Goal: Task Accomplishment & Management: Use online tool/utility

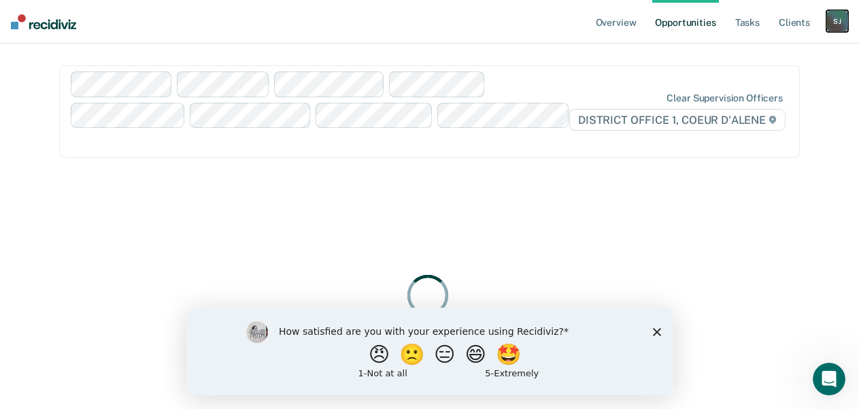
click at [826, 27] on div "[PERSON_NAME]" at bounding box center [837, 21] width 22 height 22
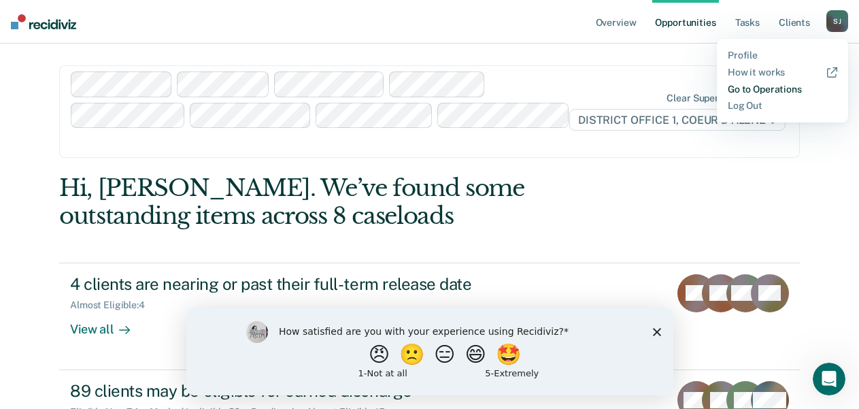
click at [772, 95] on link "Go to Operations" at bounding box center [781, 90] width 109 height 12
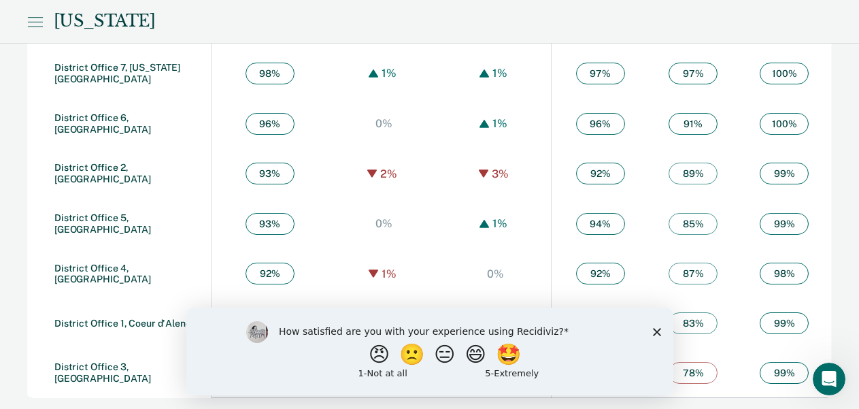
scroll to position [1088, 0]
click at [101, 317] on link "District Office 1, Coeur d'Alene" at bounding box center [122, 322] width 137 height 11
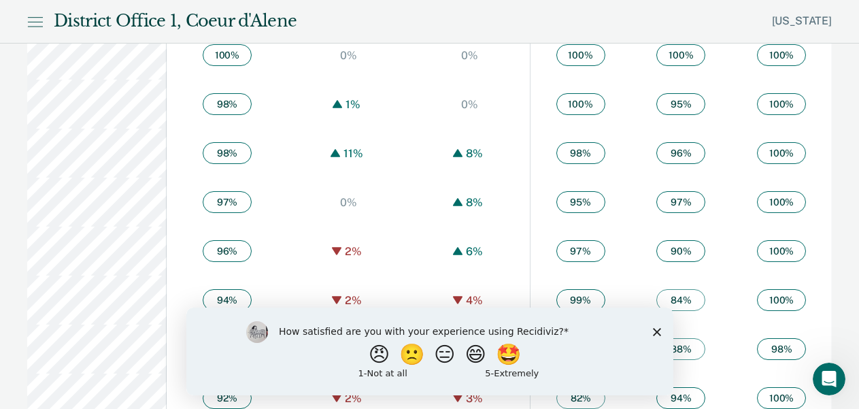
scroll to position [884, 0]
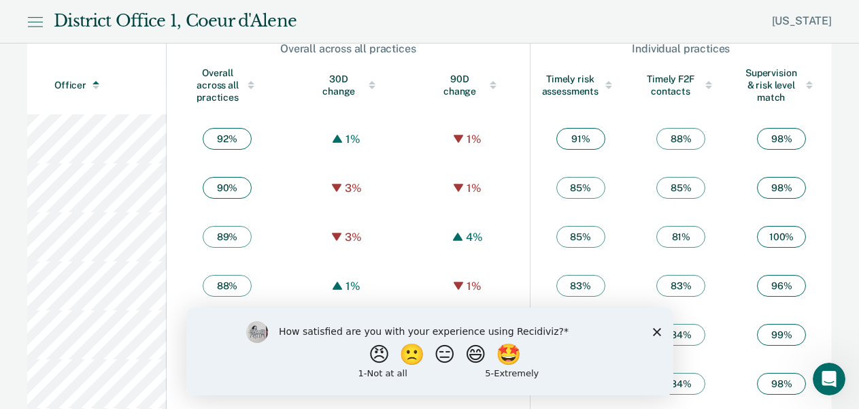
scroll to position [827, 0]
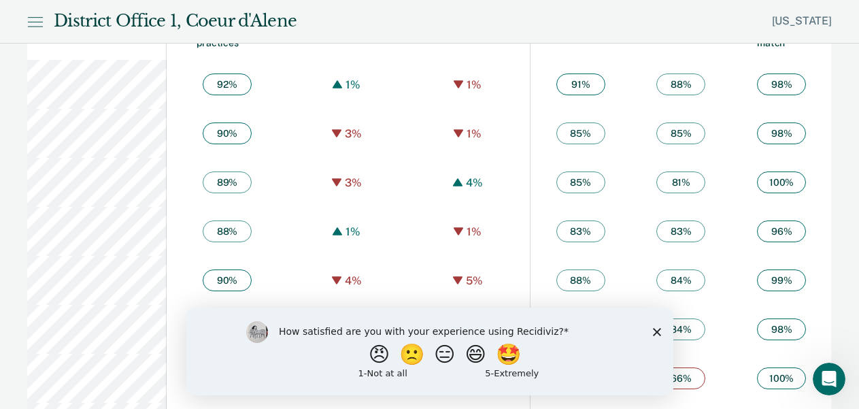
click at [657, 330] on polygon "Close survey" at bounding box center [656, 331] width 8 height 8
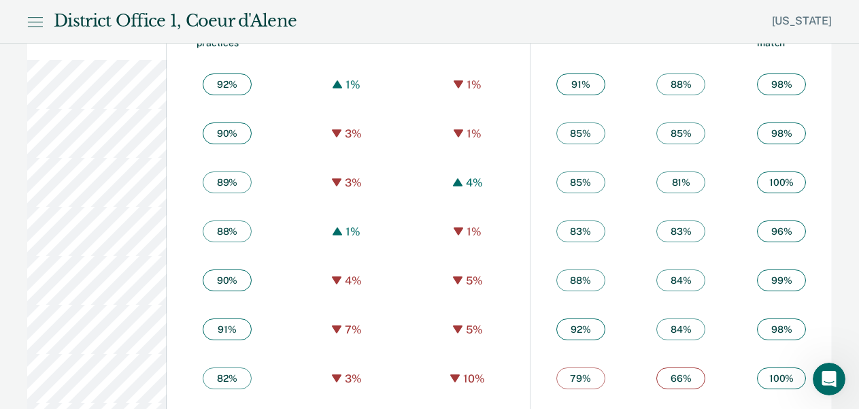
click at [225, 49] on div "Overall across all practices" at bounding box center [227, 30] width 67 height 37
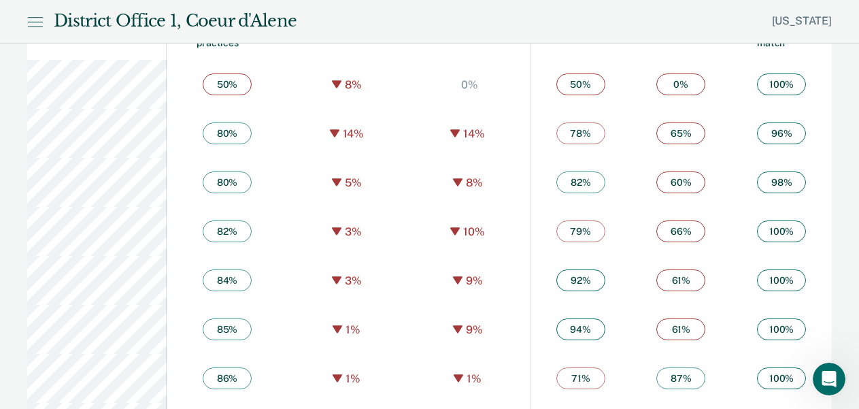
click at [226, 49] on div "Overall across all practices" at bounding box center [227, 30] width 67 height 37
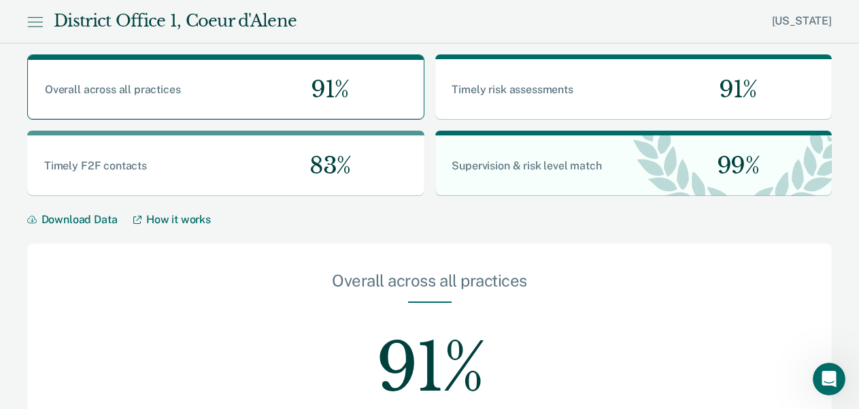
scroll to position [0, 0]
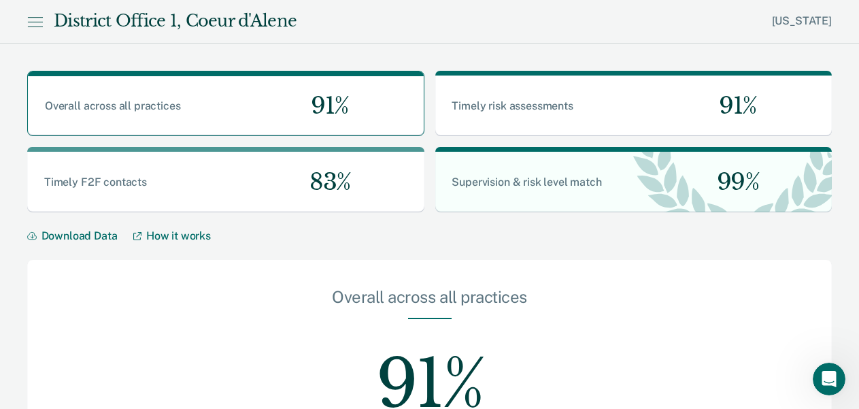
click at [41, 27] on icon at bounding box center [35, 22] width 16 height 16
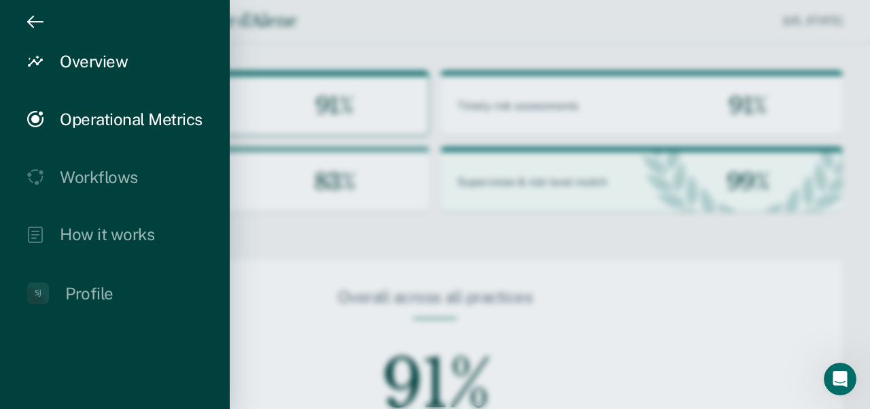
click at [111, 65] on div "Overview" at bounding box center [94, 62] width 68 height 20
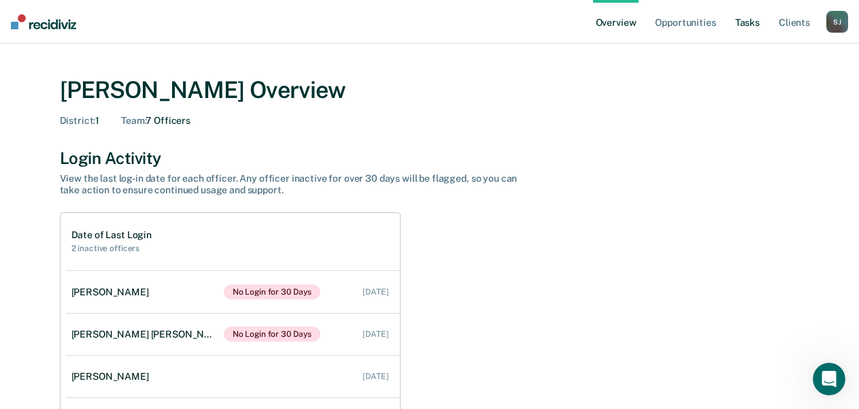
click at [732, 28] on link "Tasks" at bounding box center [747, 22] width 30 height 44
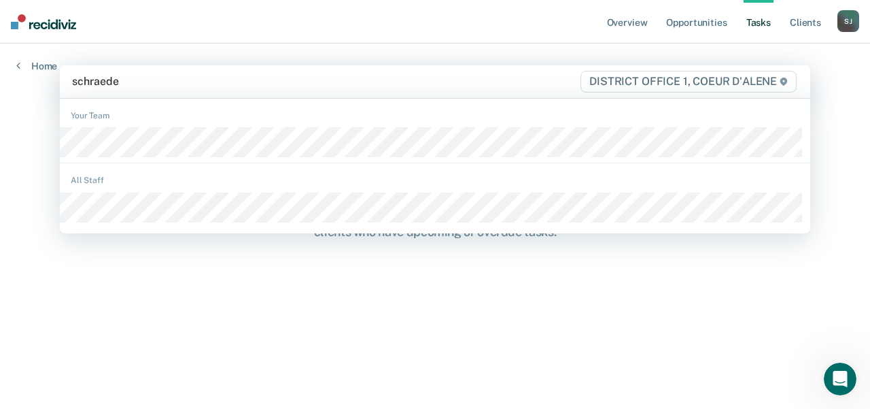
type input "[PERSON_NAME]"
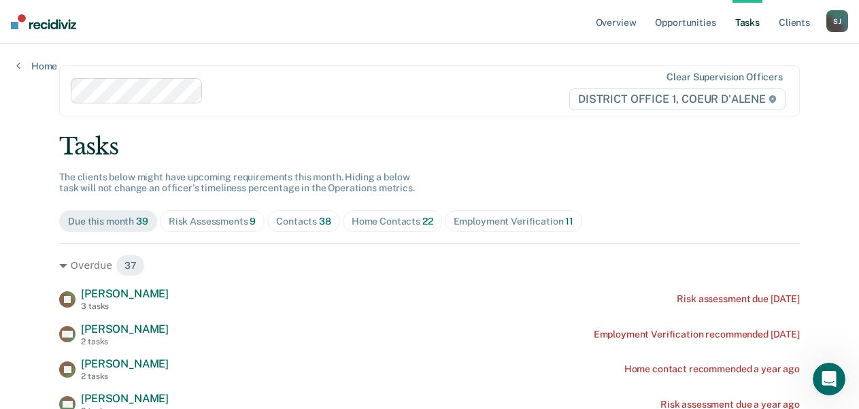
click at [228, 227] on div "Risk Assessments 9" at bounding box center [213, 222] width 88 height 12
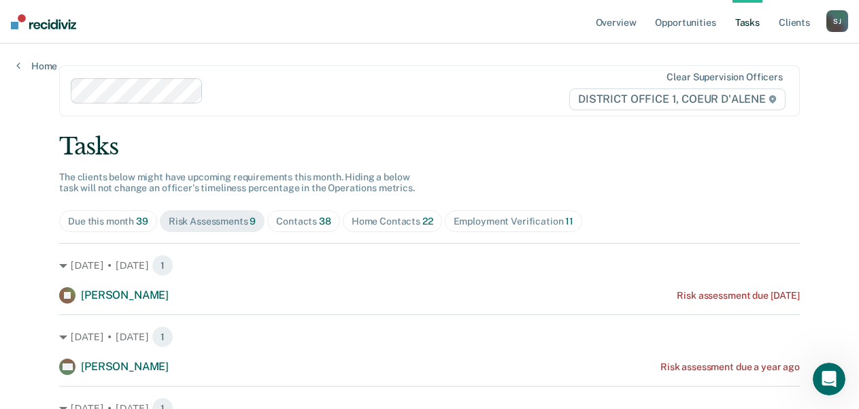
click at [331, 227] on div "Contacts 38" at bounding box center [303, 222] width 55 height 12
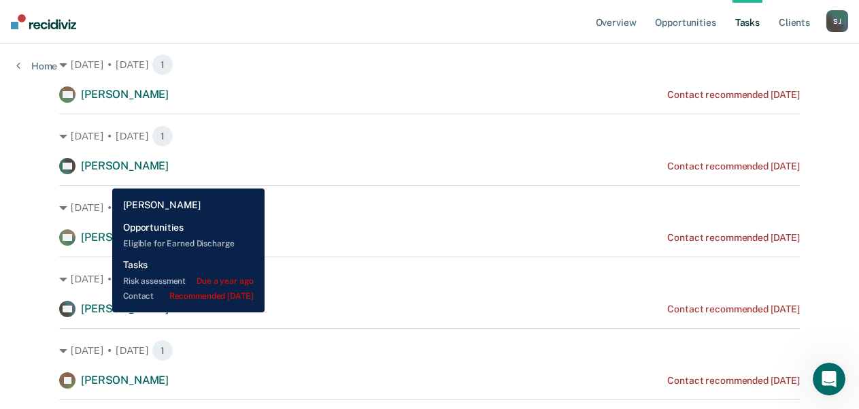
scroll to position [204, 0]
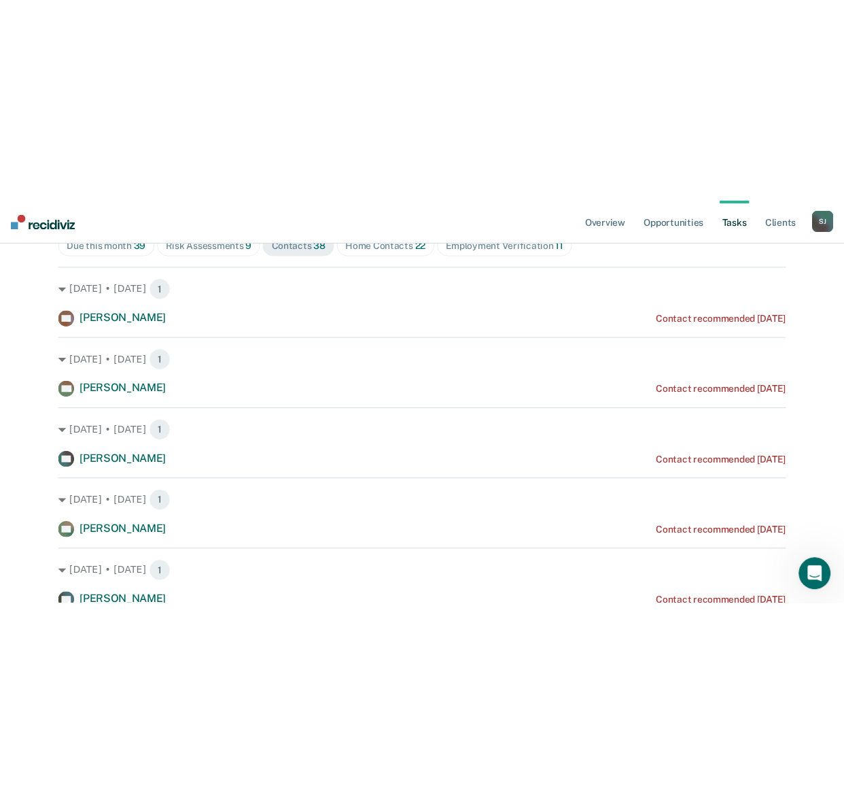
scroll to position [0, 0]
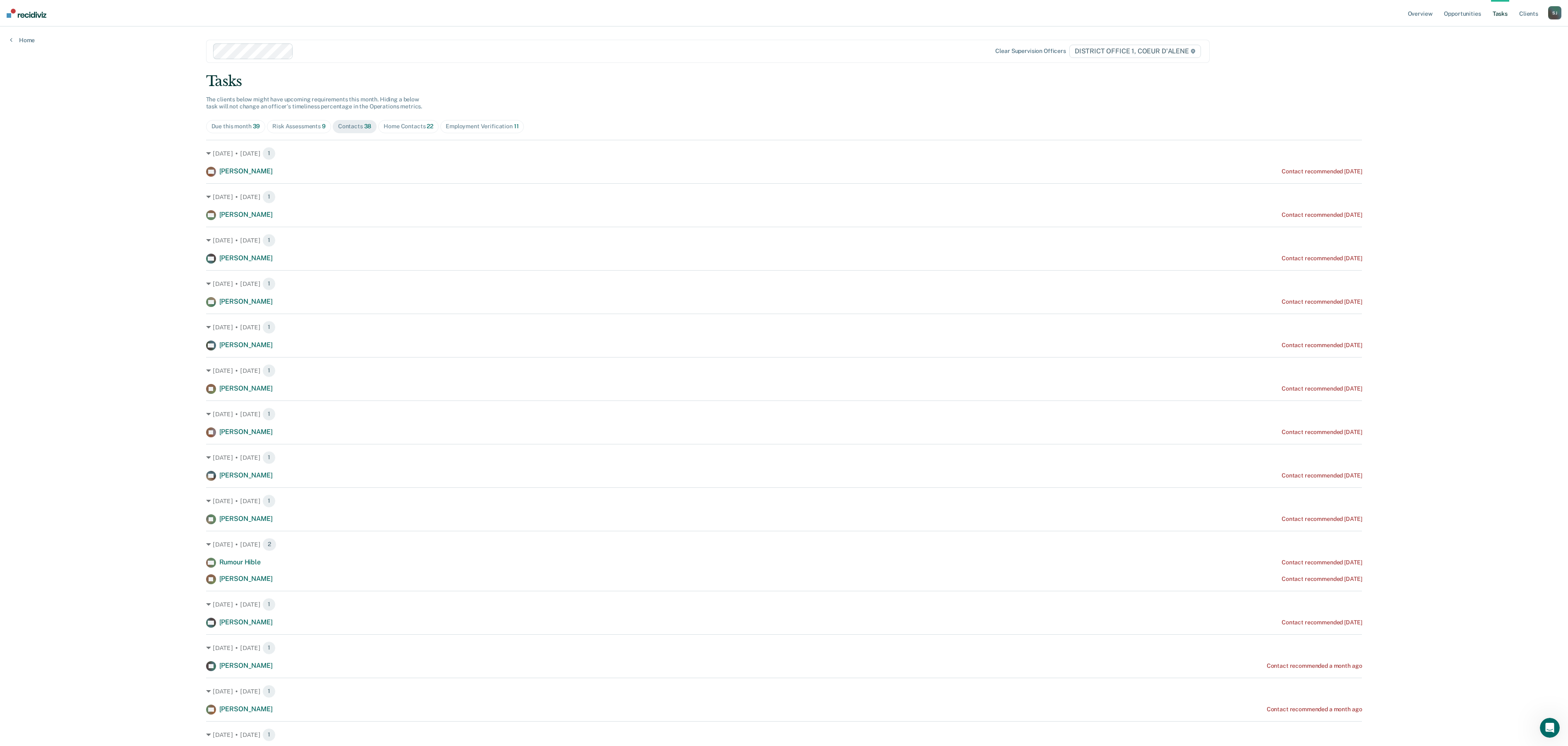
click at [530, 248] on div "[DATE] • [DATE] 1 RN [PERSON_NAME] Contact recommended [DATE]" at bounding box center [785, 332] width 1157 height 37
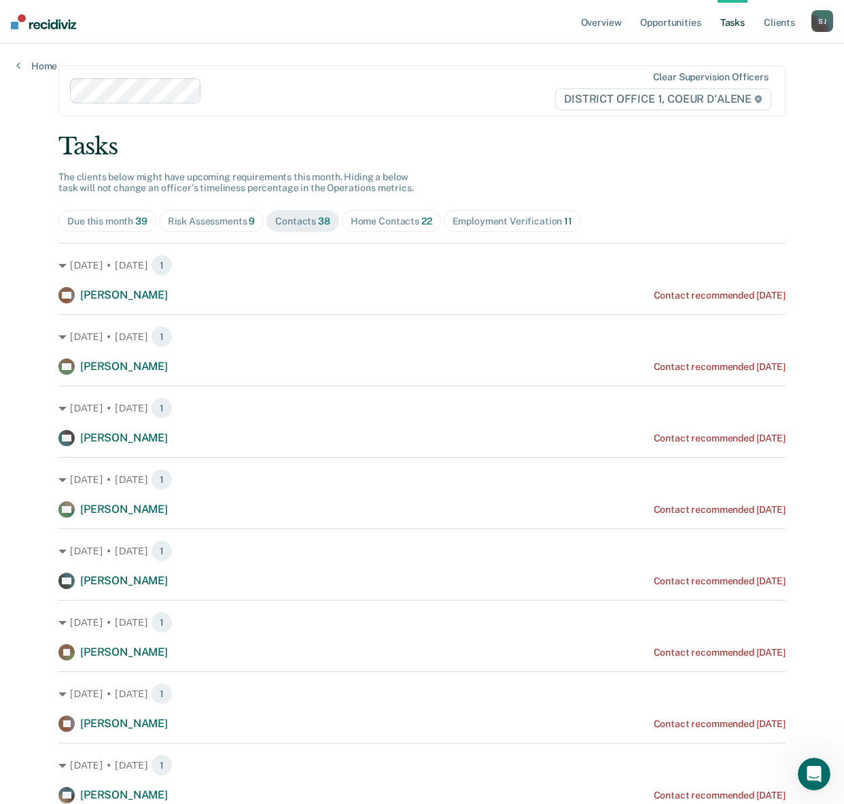
click at [330, 227] on div "Contacts 38" at bounding box center [302, 222] width 55 height 12
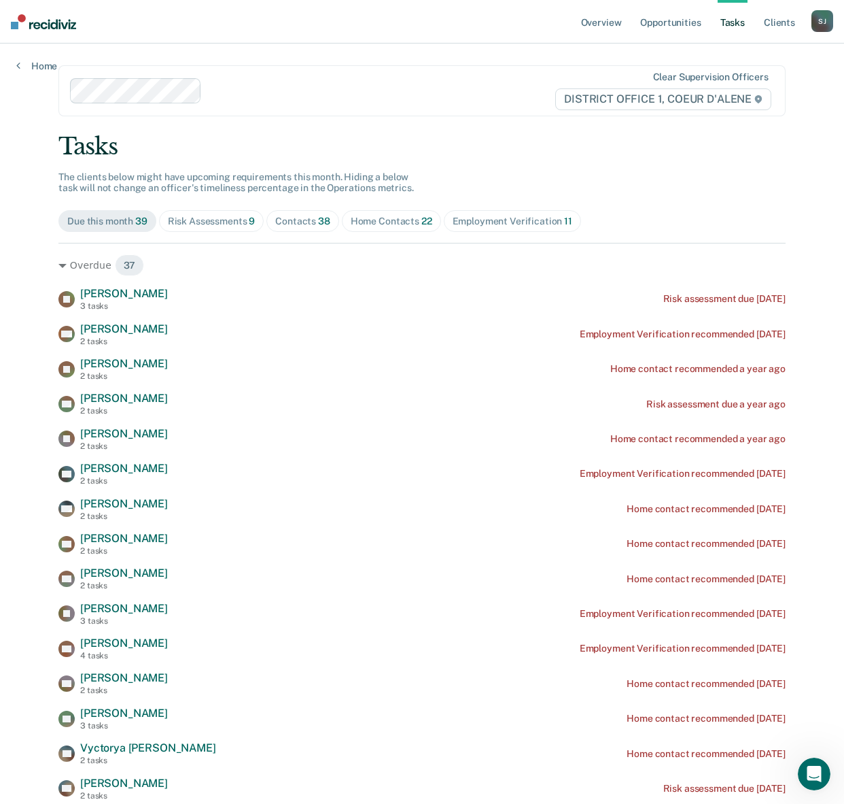
click at [233, 227] on div "Risk Assessments 9" at bounding box center [212, 222] width 88 height 12
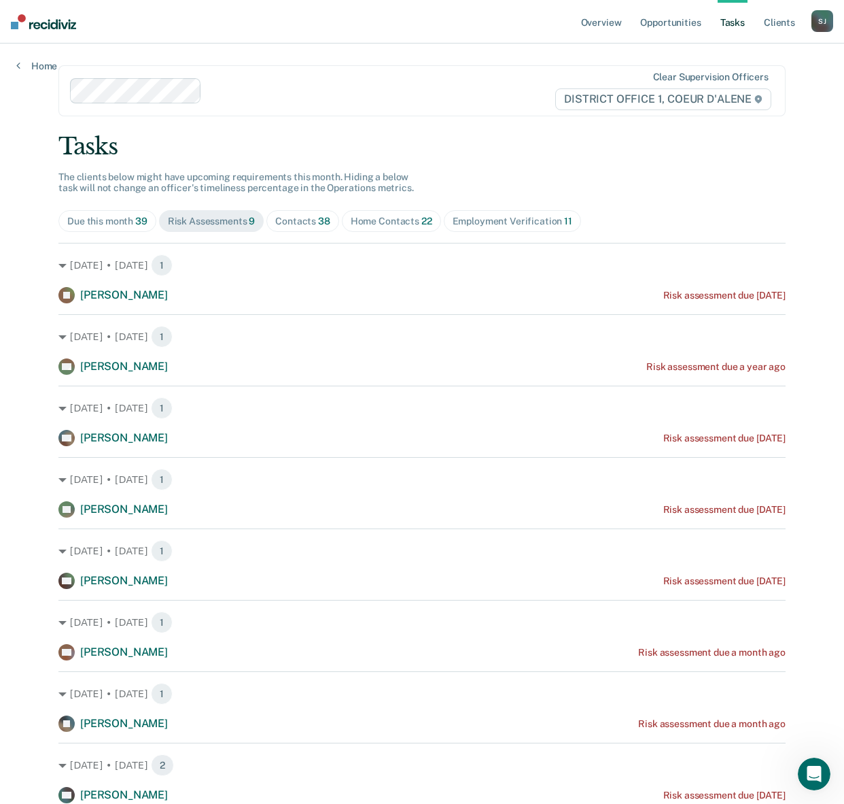
click at [432, 227] on div "Home Contacts 22" at bounding box center [392, 222] width 82 height 12
